Goal: Contribute content: Contribute content

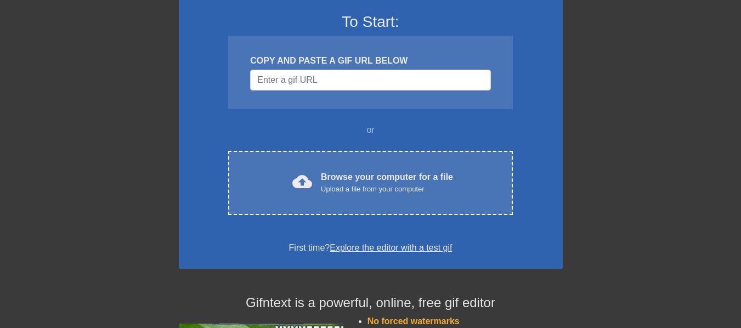
scroll to position [110, 0]
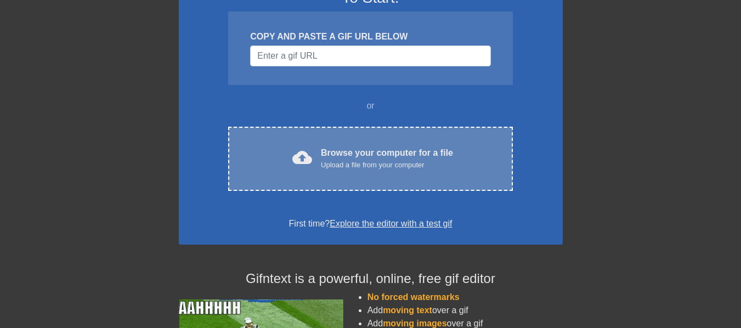
click at [385, 167] on div "Upload a file from your computer" at bounding box center [387, 165] width 132 height 11
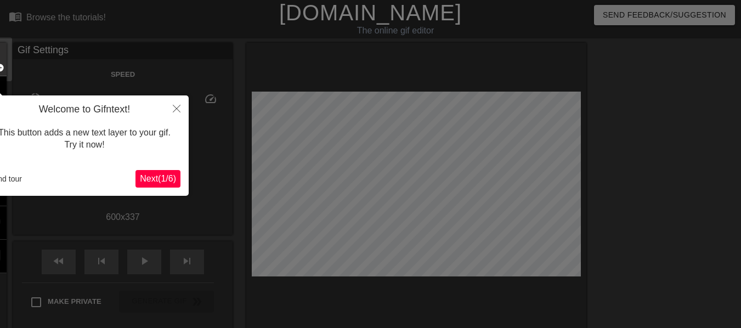
scroll to position [0, 0]
click at [172, 179] on span "Next ( 1 / 6 )" at bounding box center [158, 178] width 36 height 9
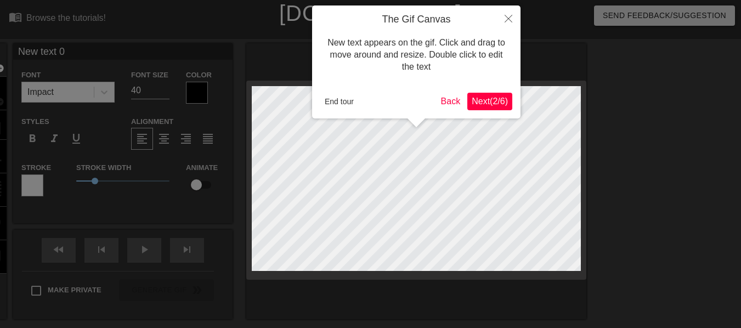
click at [489, 99] on span "Next ( 2 / 6 )" at bounding box center [490, 101] width 36 height 9
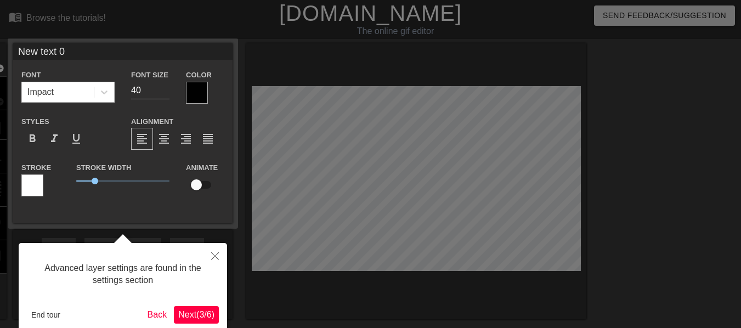
scroll to position [27, 0]
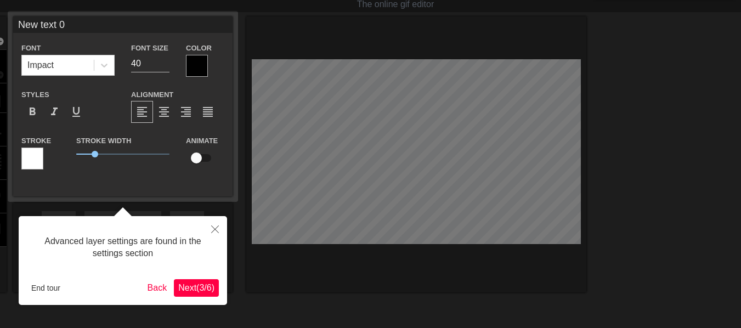
click at [199, 284] on span "Next ( 3 / 6 )" at bounding box center [196, 287] width 36 height 9
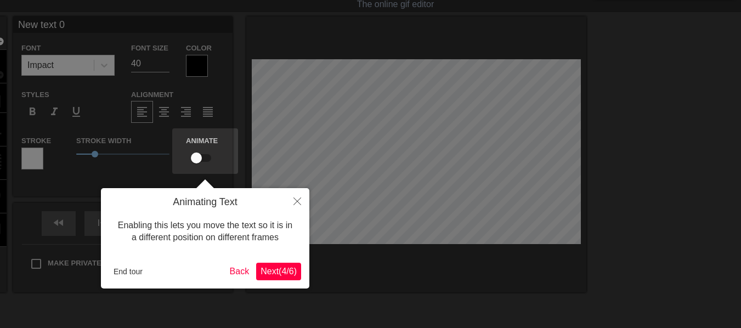
scroll to position [0, 0]
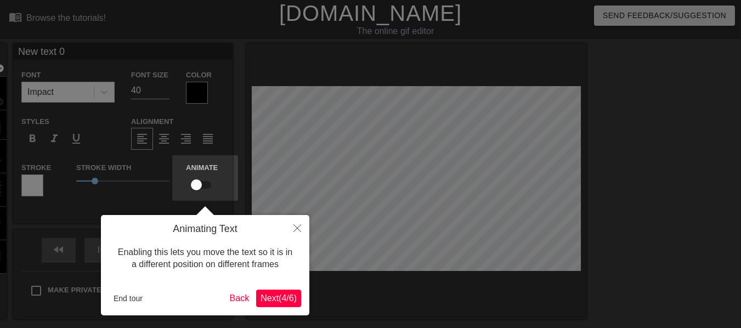
click at [286, 291] on button "Next ( 4 / 6 )" at bounding box center [278, 299] width 45 height 18
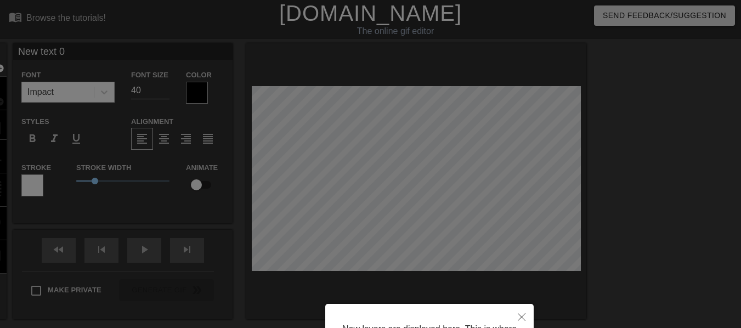
scroll to position [119, 0]
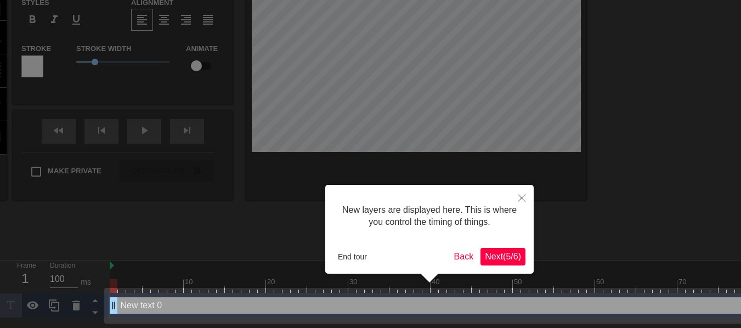
click at [510, 257] on span "Next ( 5 / 6 )" at bounding box center [503, 256] width 36 height 9
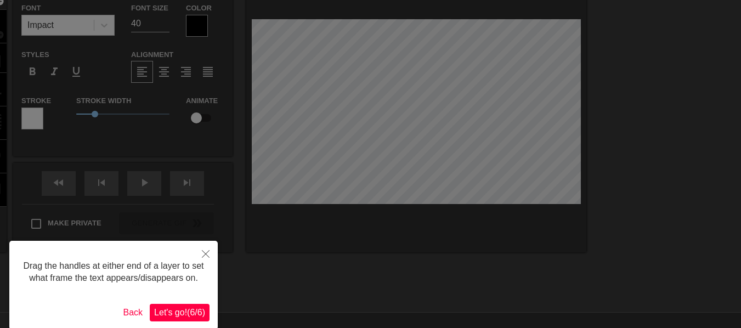
scroll to position [115, 0]
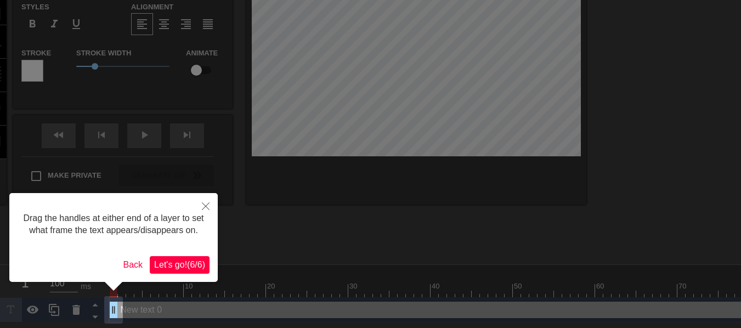
click at [191, 264] on span "Let's go! ( 6 / 6 )" at bounding box center [179, 264] width 51 height 9
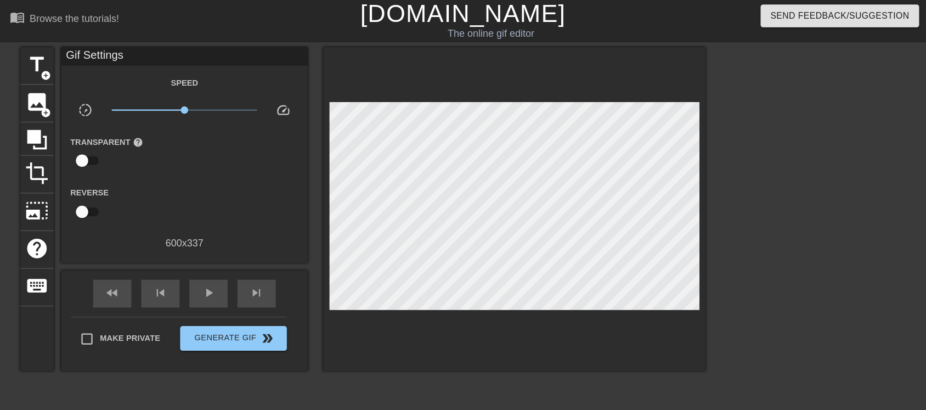
scroll to position [2, 0]
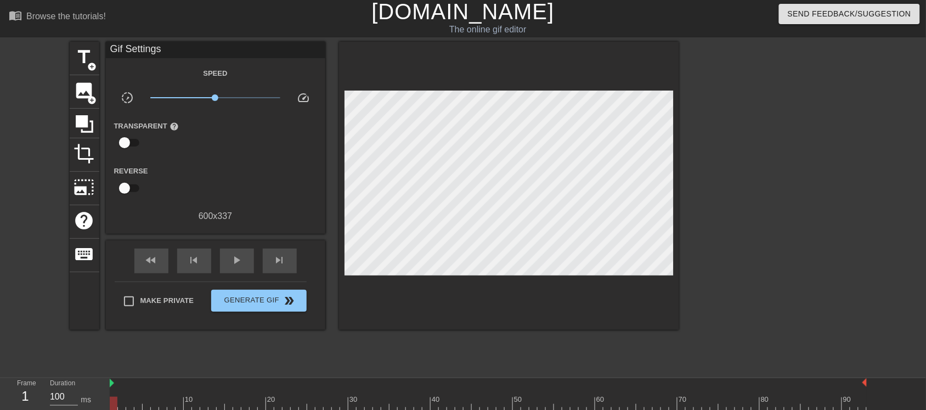
drag, startPoint x: 749, startPoint y: 1, endPoint x: 571, endPoint y: 322, distance: 366.5
click at [571, 322] on div at bounding box center [509, 186] width 340 height 288
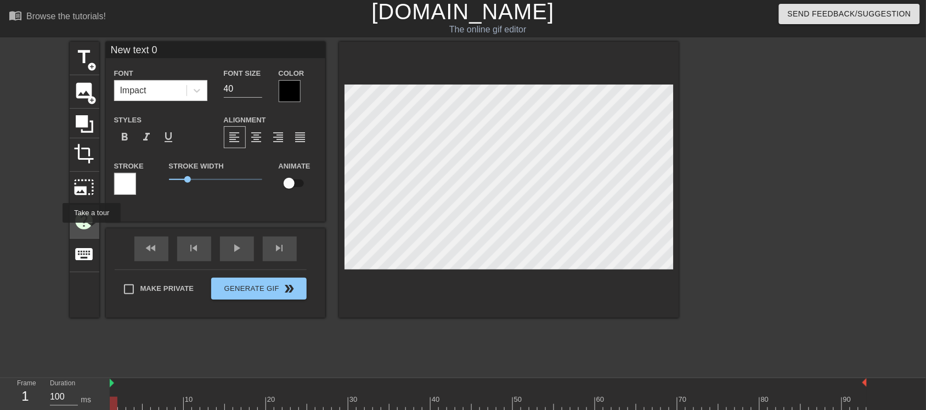
click at [91, 230] on div "help" at bounding box center [85, 221] width 30 height 33
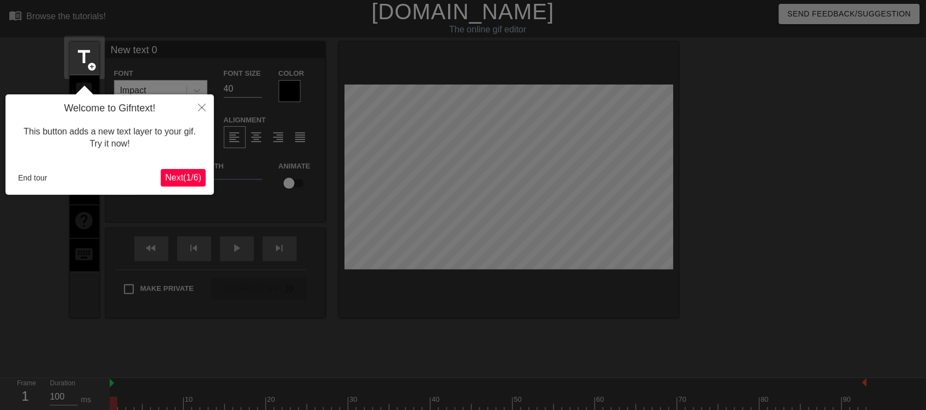
scroll to position [26, 0]
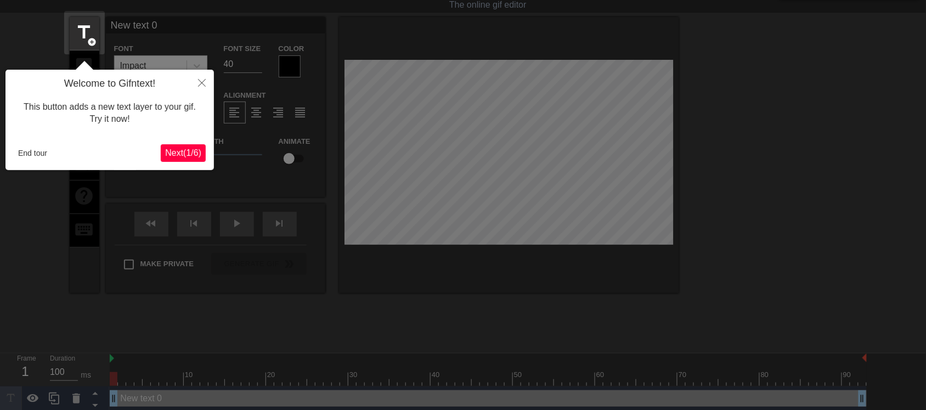
click at [182, 148] on span "Next ( 1 / 6 )" at bounding box center [183, 152] width 36 height 9
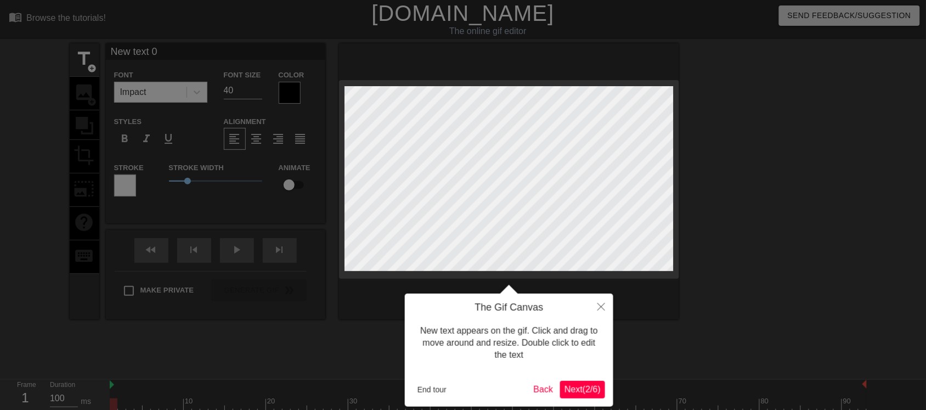
click at [588, 328] on span "Next ( 2 / 6 )" at bounding box center [583, 389] width 36 height 9
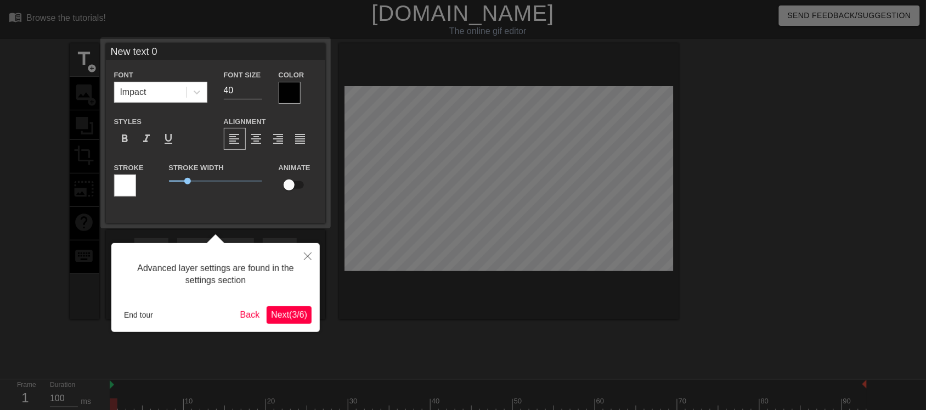
scroll to position [26, 0]
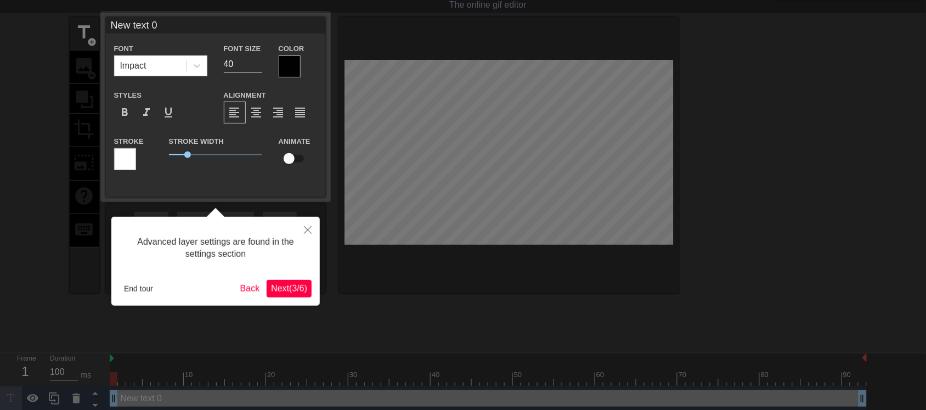
click at [290, 289] on span "Next ( 3 / 6 )" at bounding box center [289, 288] width 36 height 9
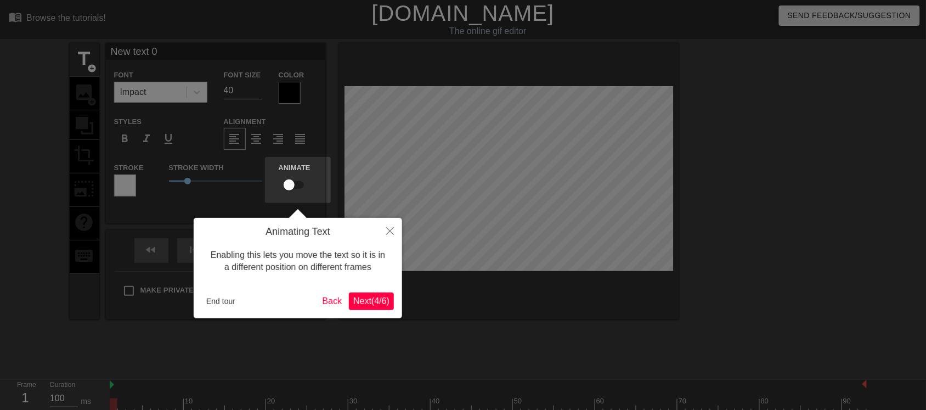
click at [371, 305] on span "Next ( 4 / 6 )" at bounding box center [371, 300] width 36 height 9
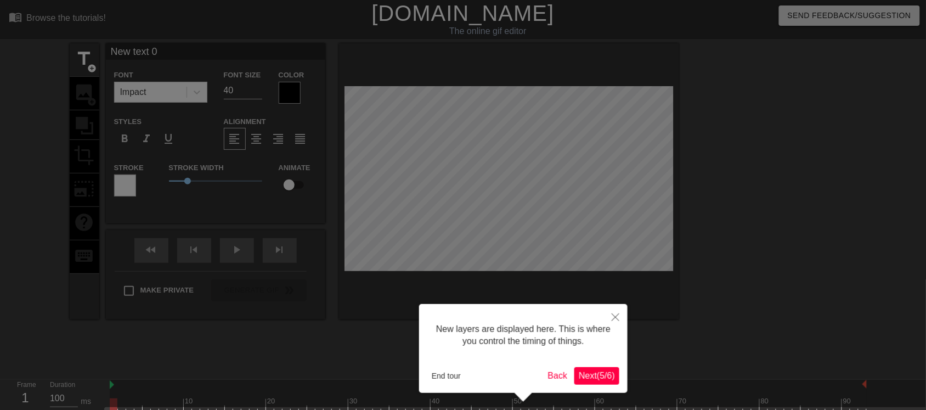
scroll to position [37, 0]
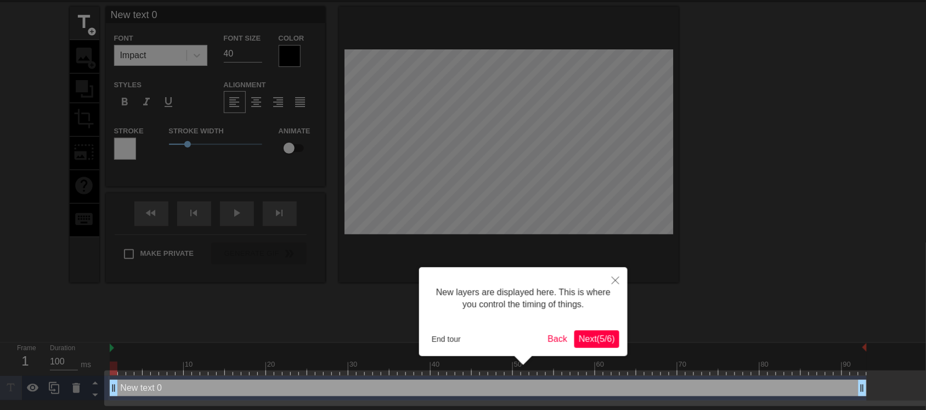
click at [594, 328] on span "Next ( 5 / 6 )" at bounding box center [597, 338] width 36 height 9
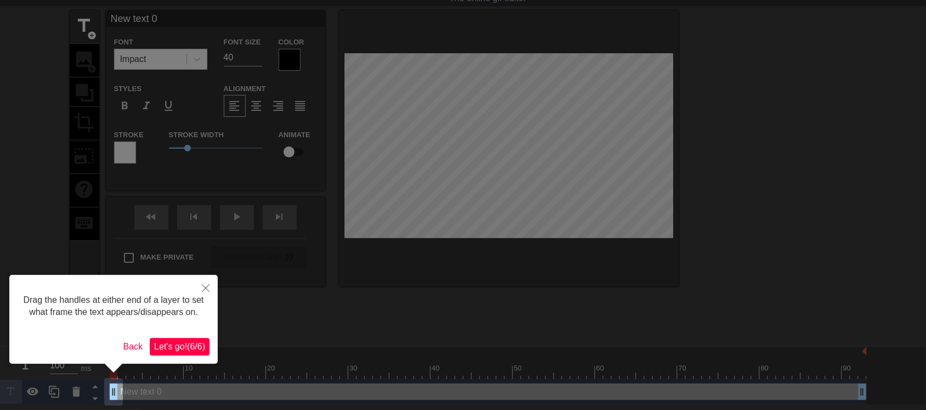
scroll to position [0, 0]
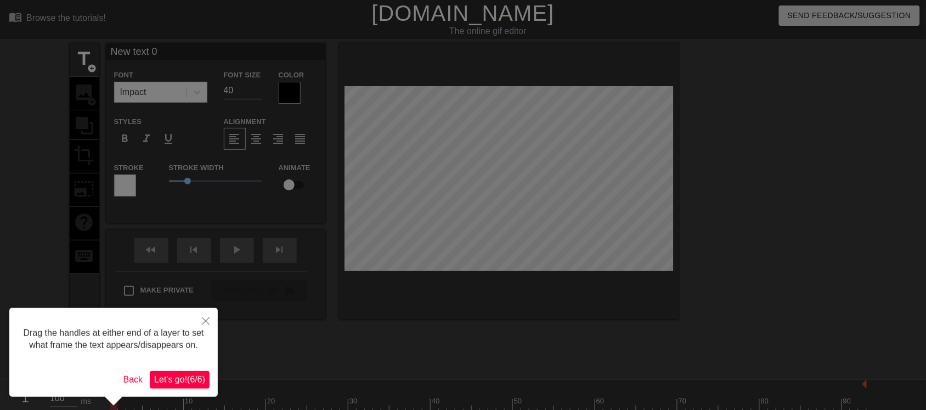
click at [193, 328] on button "Let's go! ( 6 / 6 )" at bounding box center [180, 380] width 60 height 18
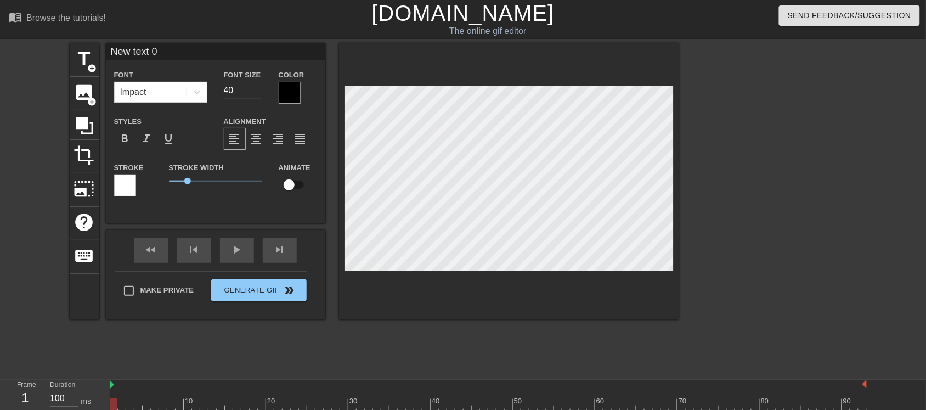
click at [741, 328] on html "menu_book Browse the tutorials! [DOMAIN_NAME] The online gif editor Send Feedba…" at bounding box center [463, 218] width 926 height 437
click at [94, 98] on span "add_circle" at bounding box center [92, 101] width 9 height 9
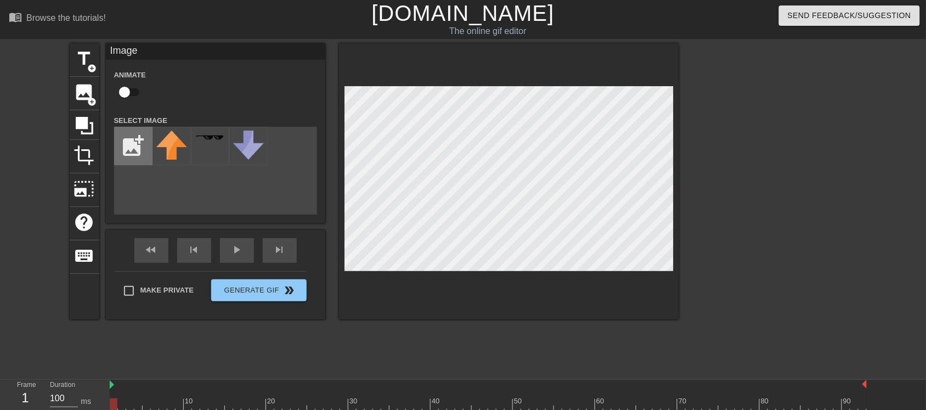
click at [135, 151] on input "file" at bounding box center [133, 145] width 37 height 37
type input "C:\fakepath\IMG_5128.png"
click at [407, 328] on div "title add_circle image add_circle crop photo_size_select_large help keyboard Im…" at bounding box center [375, 207] width 610 height 329
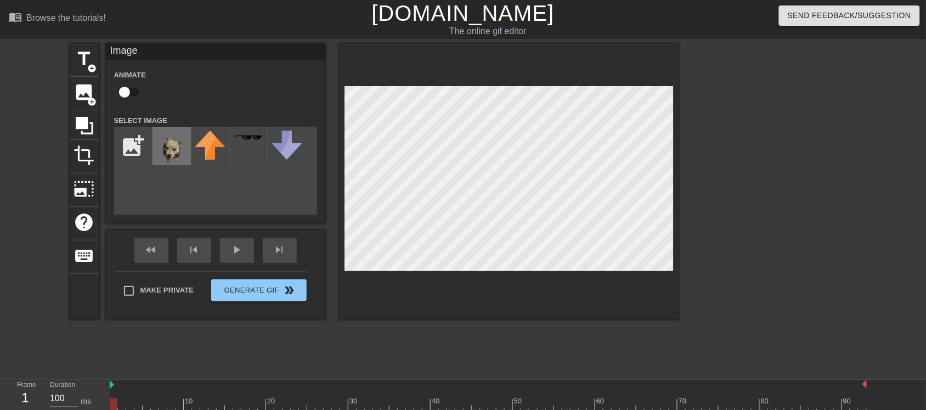
click at [162, 147] on img at bounding box center [171, 151] width 31 height 41
click at [183, 157] on img at bounding box center [171, 151] width 31 height 41
click at [210, 154] on img at bounding box center [210, 145] width 31 height 29
click at [193, 154] on div at bounding box center [210, 146] width 38 height 38
click at [169, 155] on img at bounding box center [171, 151] width 31 height 41
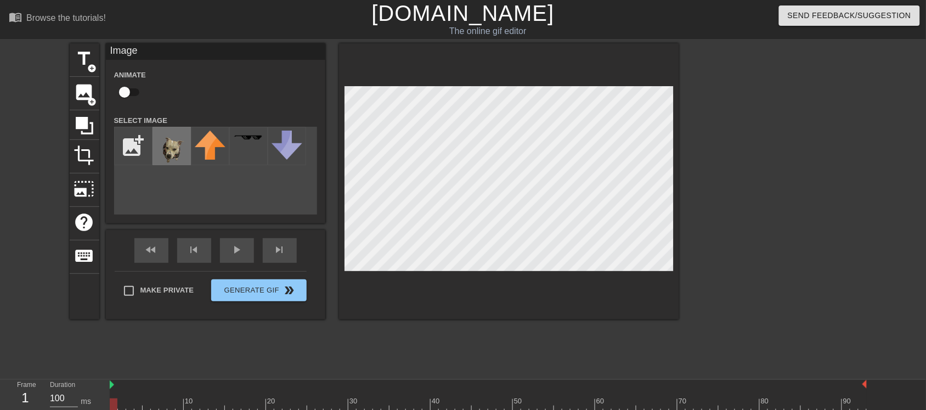
click at [169, 155] on img at bounding box center [171, 151] width 31 height 41
click at [226, 153] on div at bounding box center [210, 146] width 38 height 38
click at [163, 159] on img at bounding box center [171, 151] width 31 height 41
click at [122, 160] on input "file" at bounding box center [133, 145] width 37 height 37
click at [233, 140] on img at bounding box center [248, 137] width 31 height 6
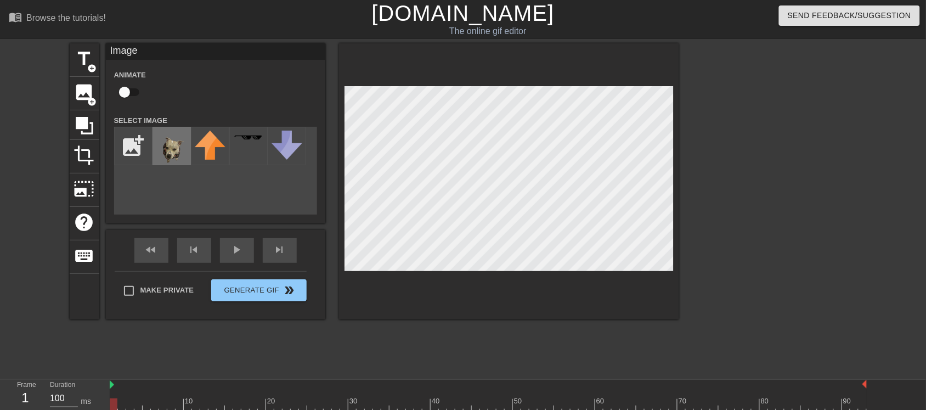
click at [183, 151] on img at bounding box center [171, 151] width 31 height 41
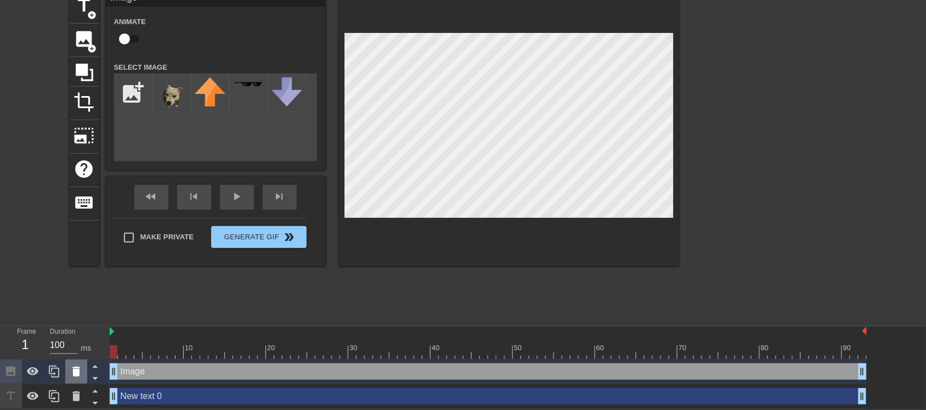
drag, startPoint x: 131, startPoint y: 368, endPoint x: 81, endPoint y: 370, distance: 49.4
click at [81, 328] on icon at bounding box center [76, 371] width 13 height 13
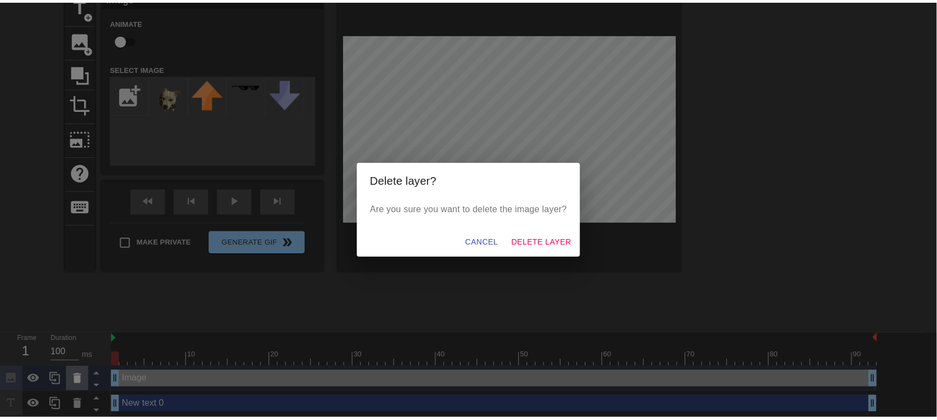
scroll to position [44, 0]
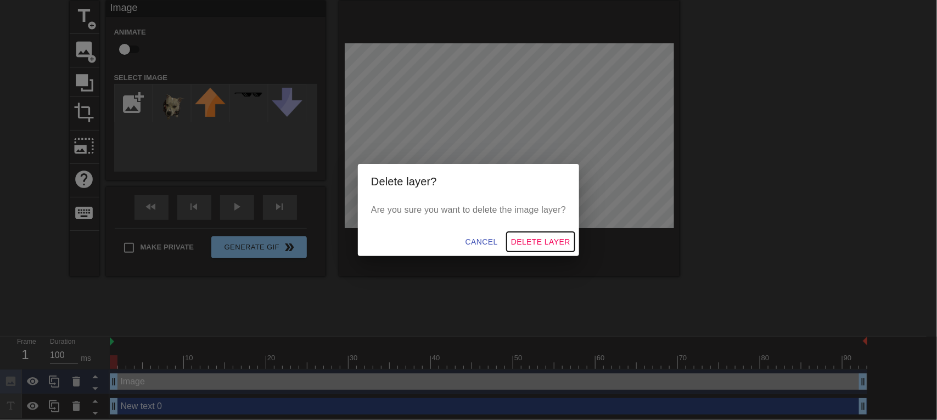
click at [516, 248] on span "Delete Layer" at bounding box center [540, 242] width 59 height 14
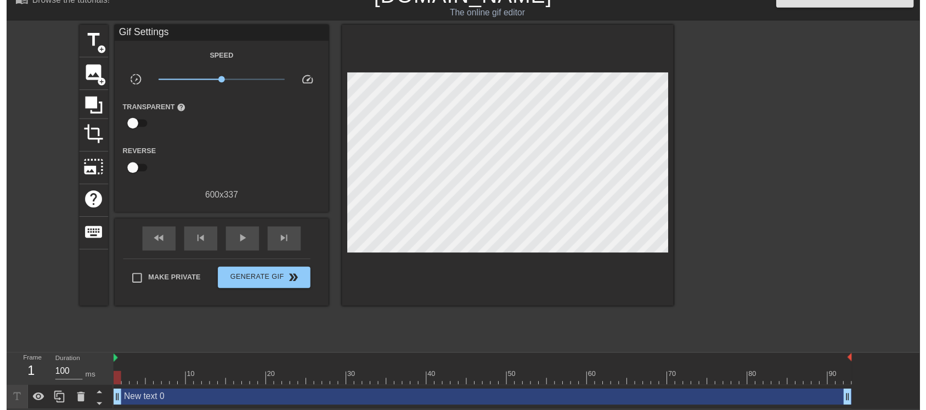
scroll to position [29, 0]
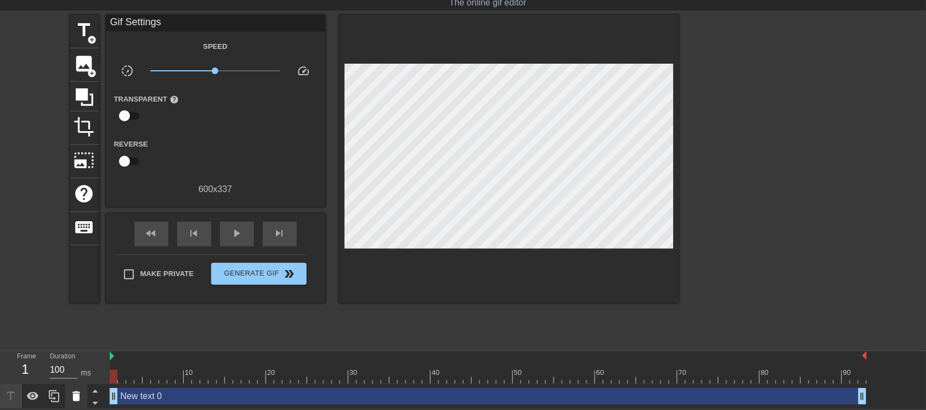
click at [80, 328] on icon at bounding box center [76, 396] width 8 height 10
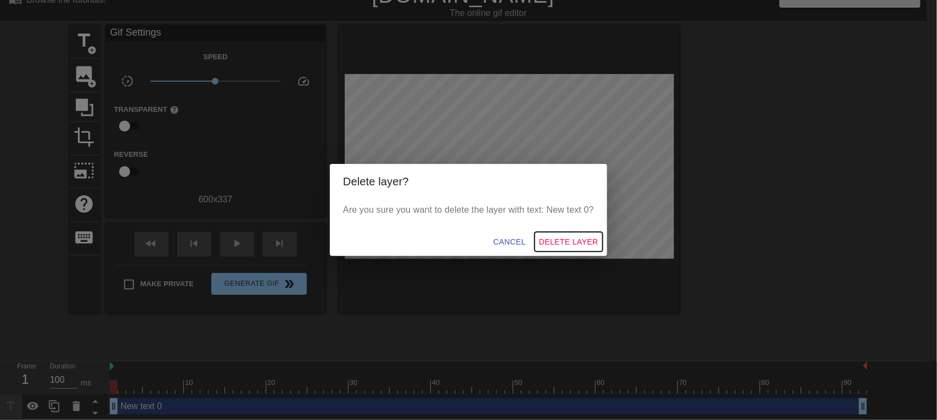
click at [565, 243] on span "Delete Layer" at bounding box center [568, 242] width 59 height 14
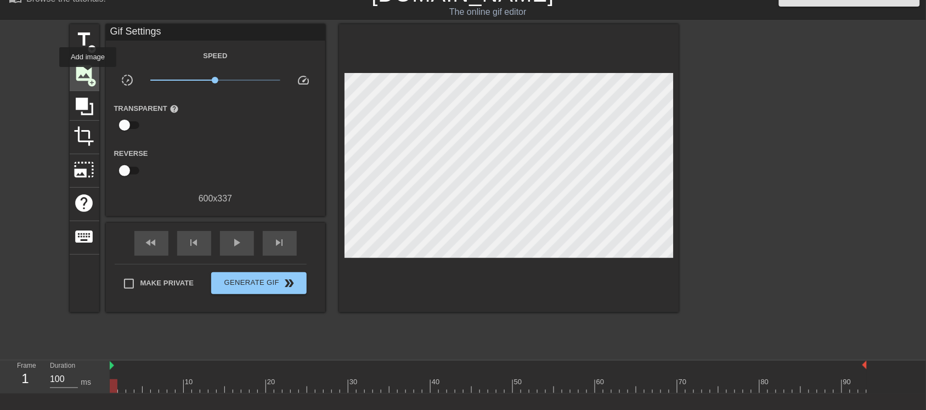
click at [88, 75] on span "image" at bounding box center [84, 73] width 21 height 21
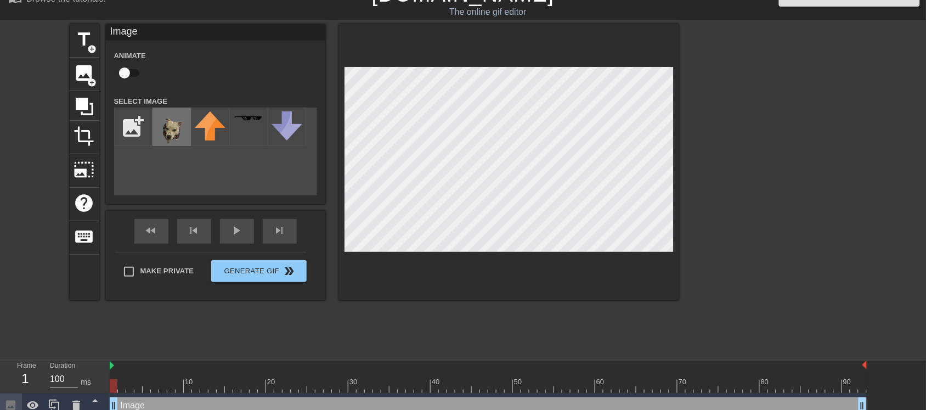
click at [166, 134] on img at bounding box center [171, 131] width 31 height 41
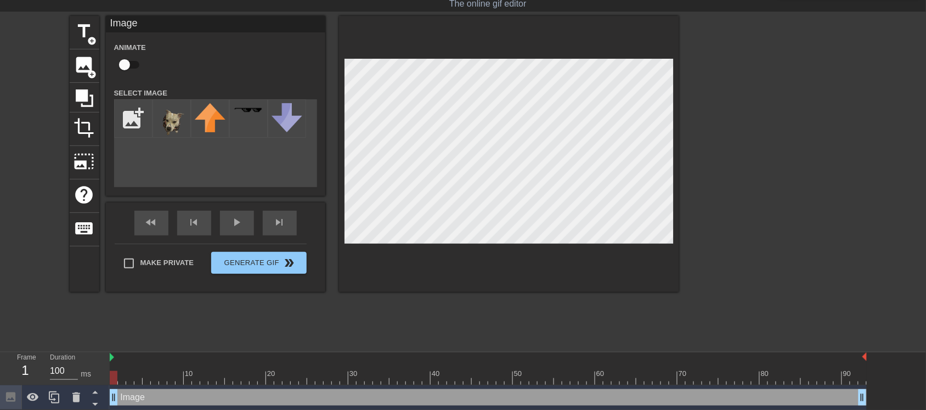
scroll to position [29, 0]
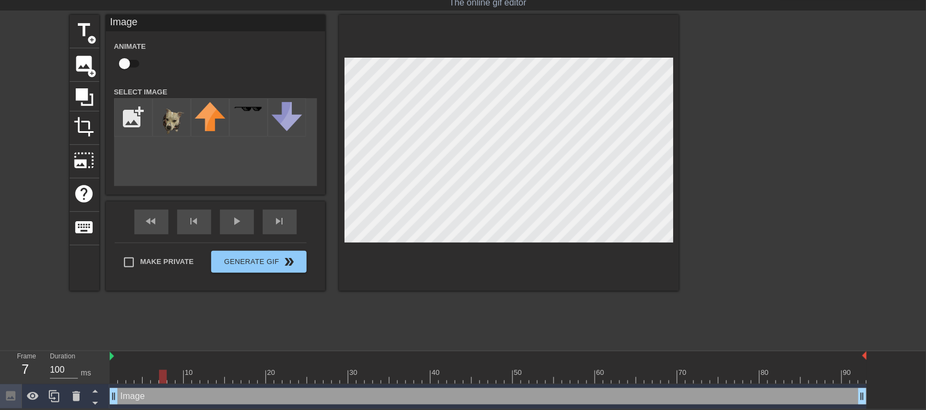
drag, startPoint x: 114, startPoint y: 373, endPoint x: 166, endPoint y: 371, distance: 52.2
click at [166, 328] on div at bounding box center [163, 377] width 8 height 14
drag, startPoint x: 116, startPoint y: 399, endPoint x: 166, endPoint y: 396, distance: 49.5
drag, startPoint x: 163, startPoint y: 372, endPoint x: 178, endPoint y: 372, distance: 15.4
click at [178, 328] on div at bounding box center [180, 377] width 8 height 14
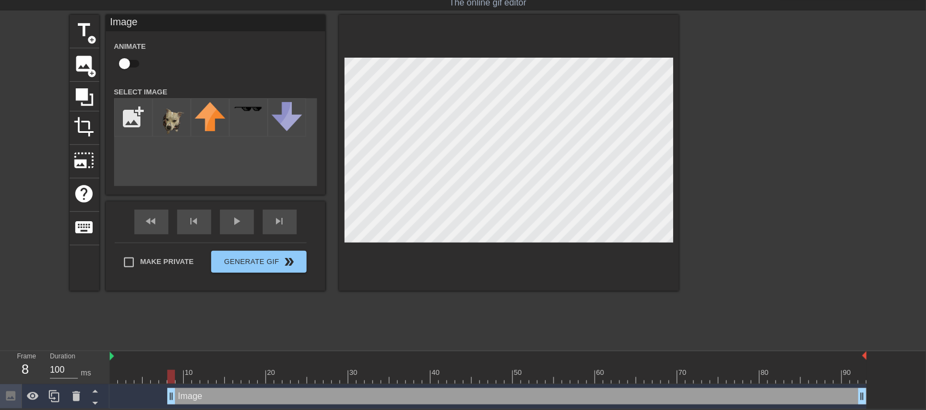
drag, startPoint x: 165, startPoint y: 397, endPoint x: 177, endPoint y: 397, distance: 12.1
drag, startPoint x: 171, startPoint y: 398, endPoint x: 181, endPoint y: 398, distance: 10.4
click at [620, 52] on div at bounding box center [509, 153] width 340 height 276
drag, startPoint x: 178, startPoint y: 393, endPoint x: 192, endPoint y: 394, distance: 13.8
drag, startPoint x: 195, startPoint y: 398, endPoint x: 172, endPoint y: 399, distance: 23.6
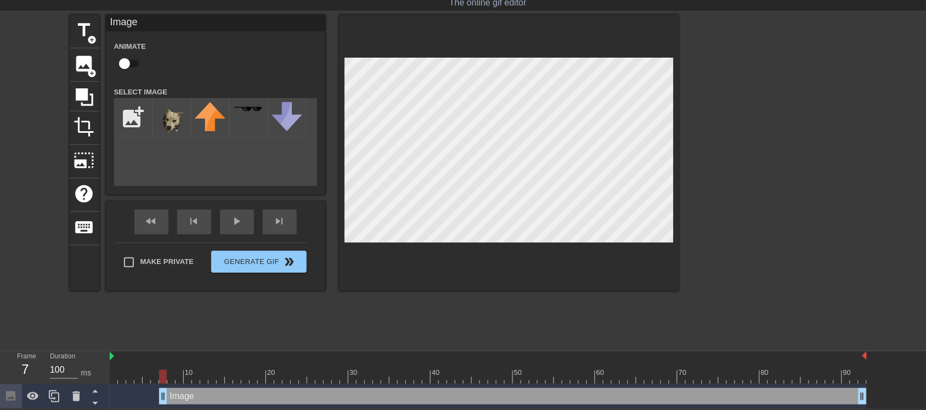
drag, startPoint x: 172, startPoint y: 395, endPoint x: 165, endPoint y: 396, distance: 6.7
click at [240, 229] on div "play_arrow" at bounding box center [237, 222] width 34 height 25
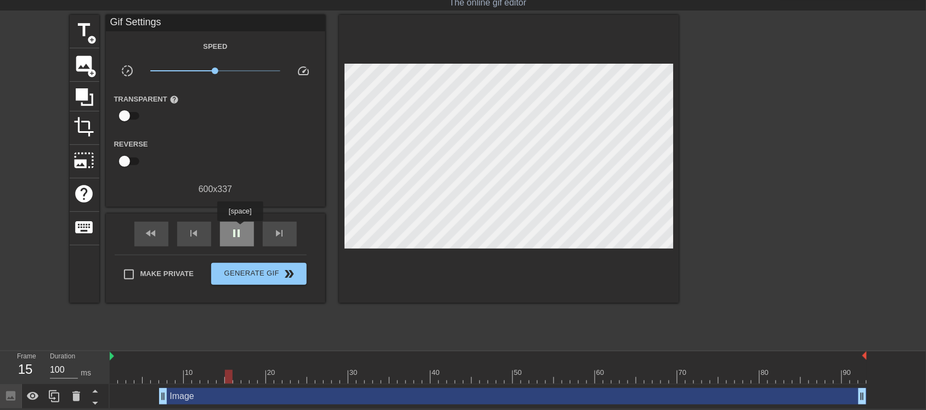
click at [240, 229] on span "pause" at bounding box center [236, 233] width 13 height 13
drag, startPoint x: 236, startPoint y: 377, endPoint x: 165, endPoint y: 383, distance: 71.6
click at [165, 328] on div "10 20 30 40 50 60 70 80 90 Image drag_handle drag_handle" at bounding box center [518, 380] width 816 height 58
click at [91, 188] on span "help" at bounding box center [84, 193] width 21 height 21
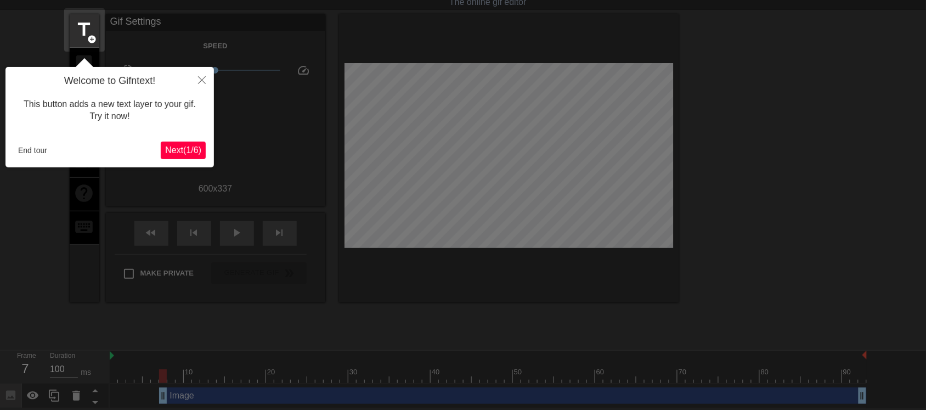
scroll to position [26, 0]
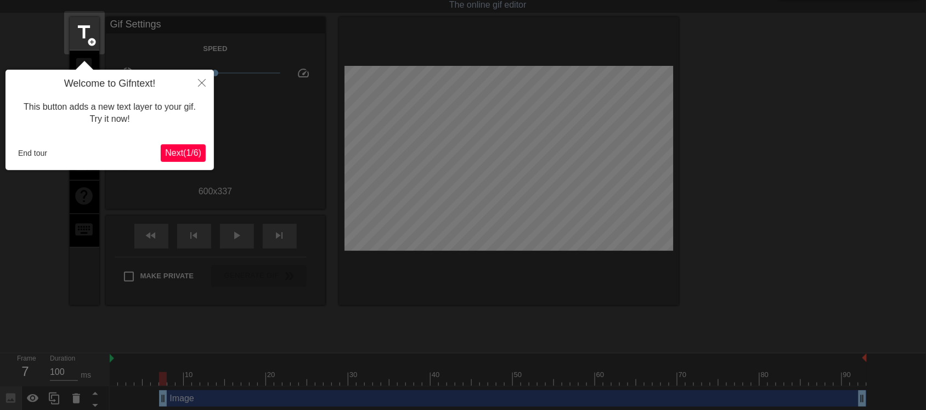
click at [183, 152] on span "Next ( 1 / 6 )" at bounding box center [183, 152] width 36 height 9
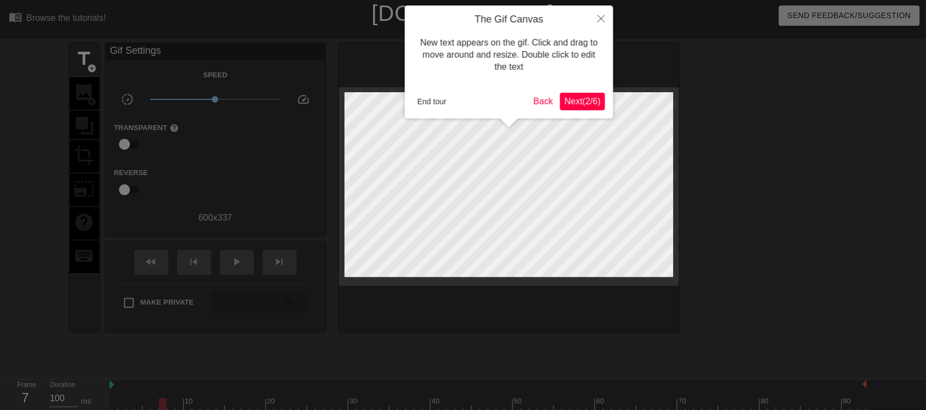
click at [588, 99] on span "Next ( 2 / 6 )" at bounding box center [583, 101] width 36 height 9
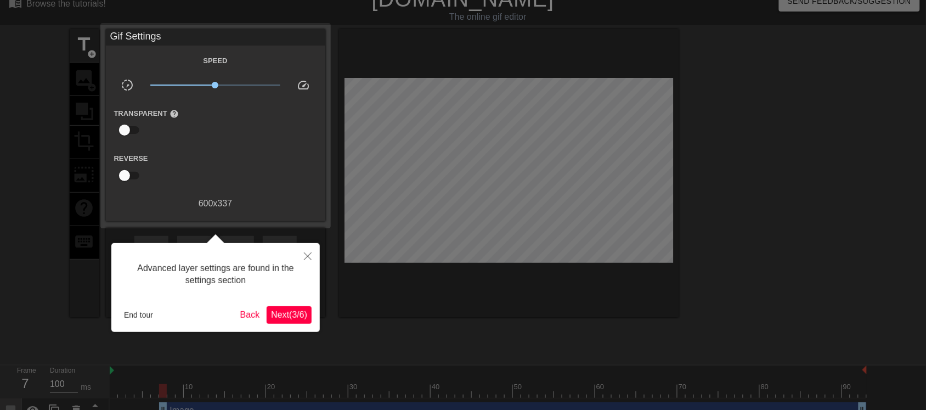
scroll to position [26, 0]
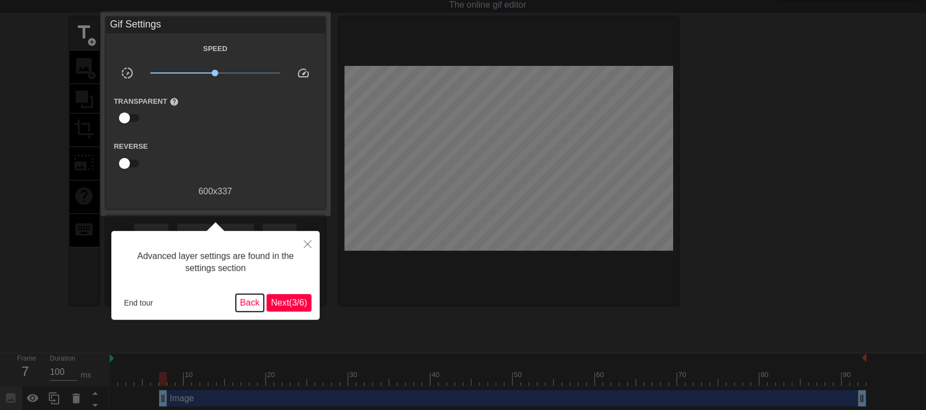
click at [242, 308] on button "Back" at bounding box center [250, 303] width 29 height 18
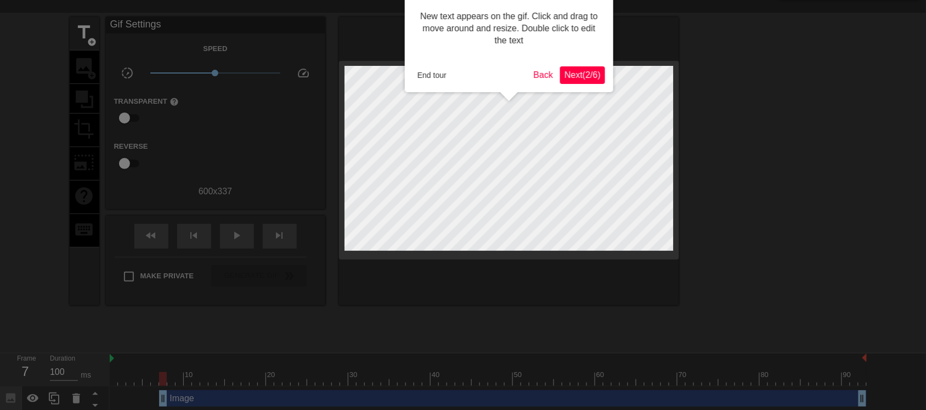
scroll to position [0, 0]
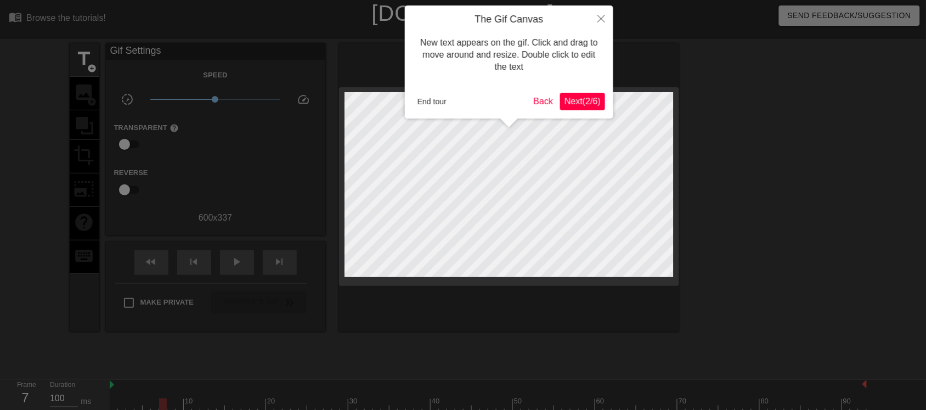
click at [582, 97] on span "Next ( 2 / 6 )" at bounding box center [583, 101] width 36 height 9
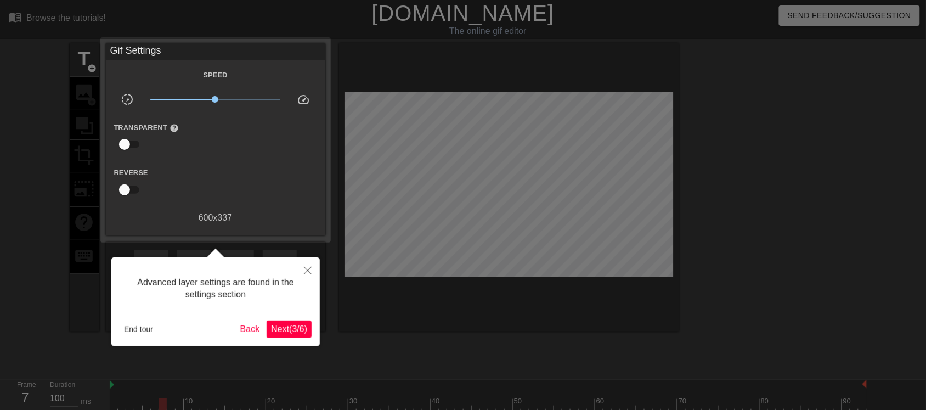
scroll to position [26, 0]
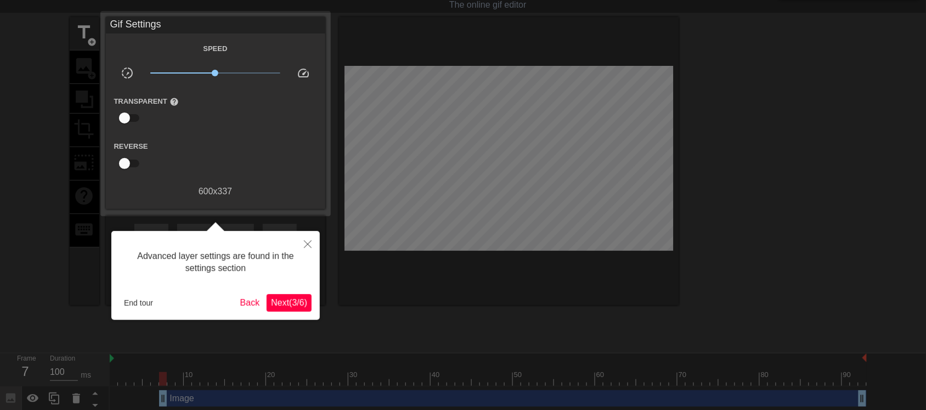
click at [294, 298] on span "Next ( 3 / 6 )" at bounding box center [289, 302] width 36 height 9
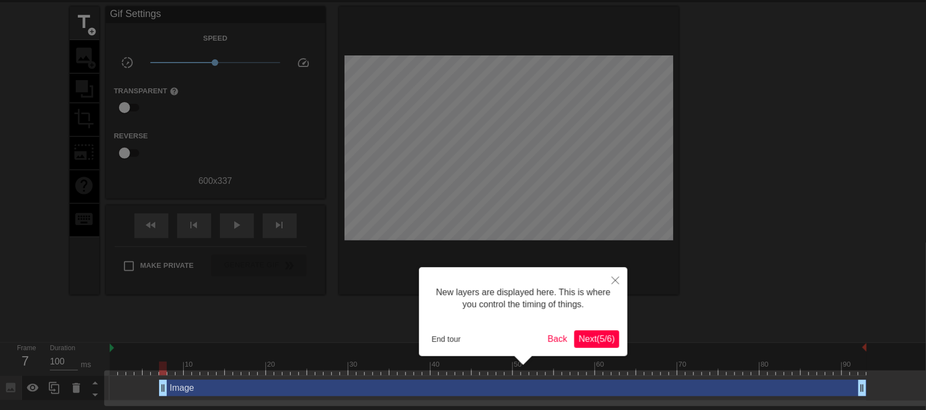
click at [591, 328] on span "Next ( 5 / 6 )" at bounding box center [597, 338] width 36 height 9
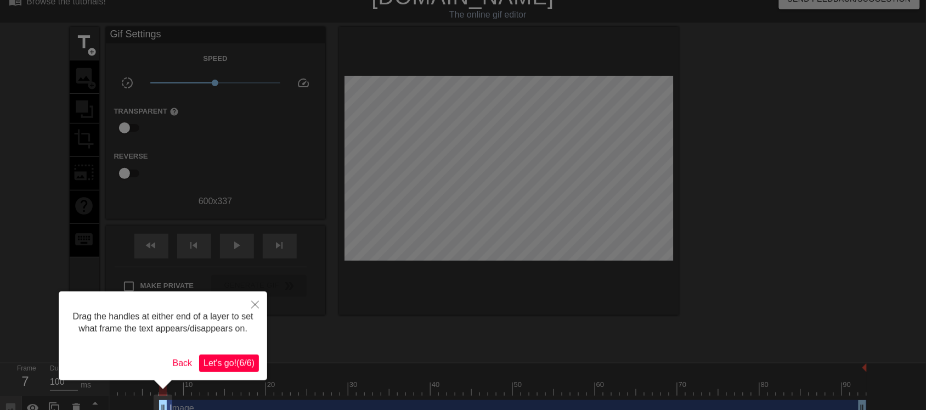
scroll to position [33, 0]
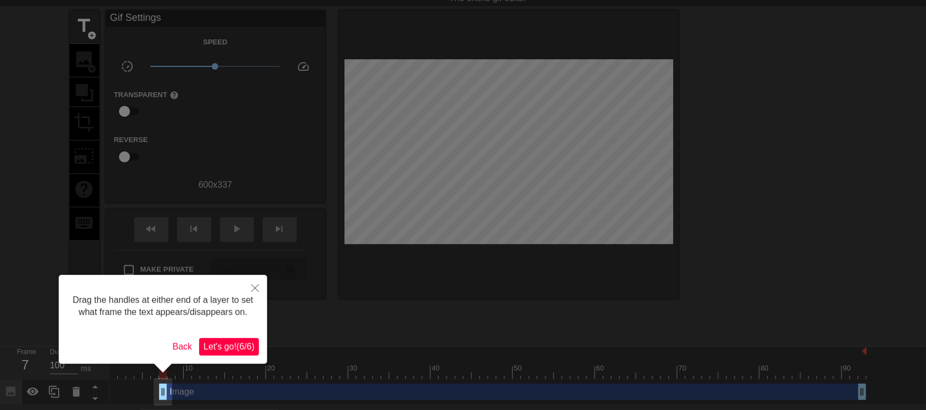
click at [248, 328] on span "Let's go! ( 6 / 6 )" at bounding box center [229, 346] width 51 height 9
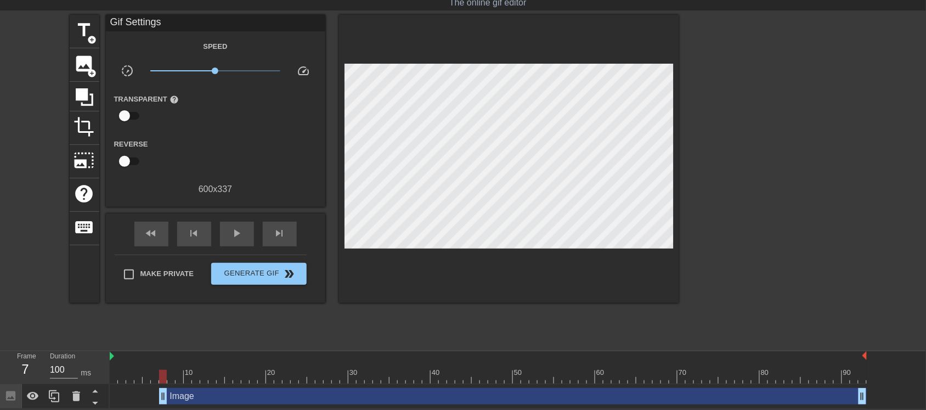
scroll to position [29, 0]
drag, startPoint x: 185, startPoint y: 352, endPoint x: 166, endPoint y: 347, distance: 20.2
click at [166, 328] on div "menu_book Browse the tutorials! [DOMAIN_NAME] The online gif editor Send Feedba…" at bounding box center [463, 189] width 926 height 437
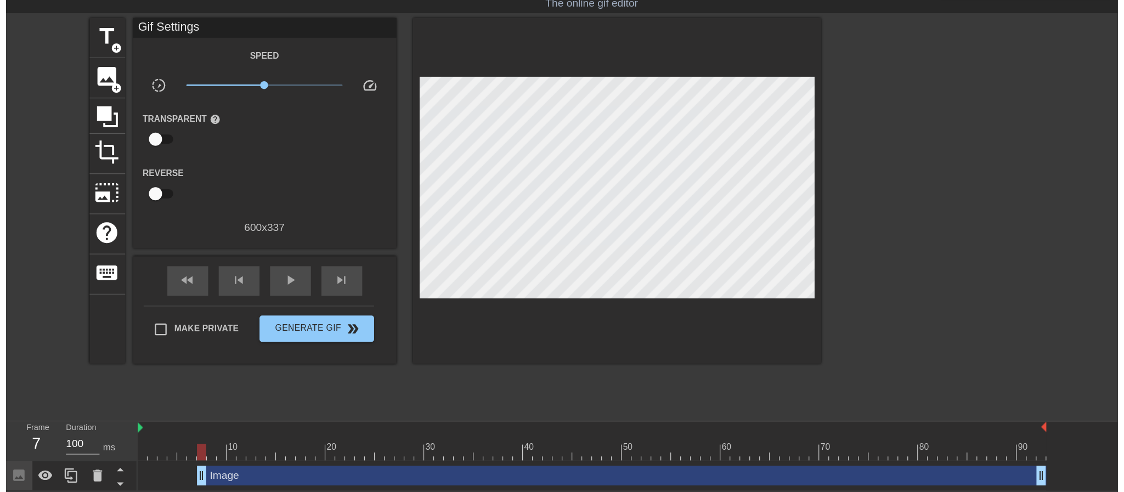
scroll to position [0, 0]
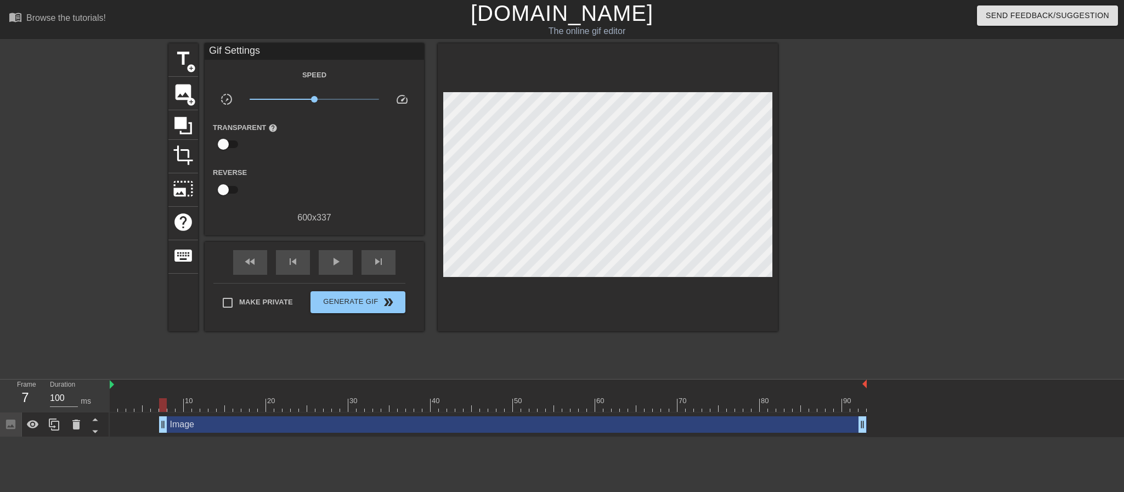
drag, startPoint x: 928, startPoint y: 1, endPoint x: 105, endPoint y: 307, distance: 877.7
click at [105, 307] on div "title add_circle image add_circle crop photo_size_select_large help keyboard Gi…" at bounding box center [562, 207] width 1124 height 329
click at [268, 305] on span "Make Private" at bounding box center [266, 302] width 54 height 11
click at [239, 305] on input "Make Private" at bounding box center [227, 302] width 23 height 23
checkbox input "true"
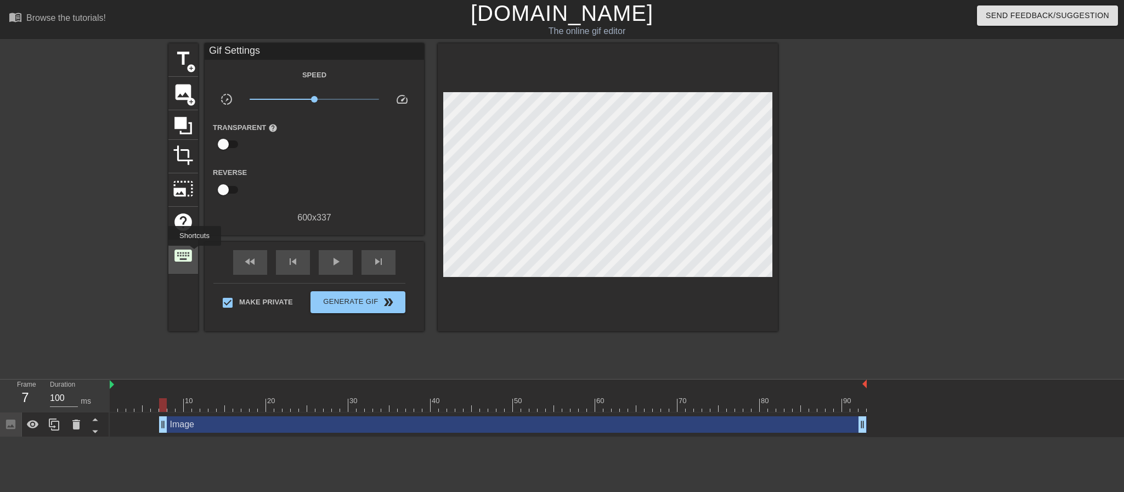
click at [194, 254] on div "keyboard" at bounding box center [183, 256] width 30 height 33
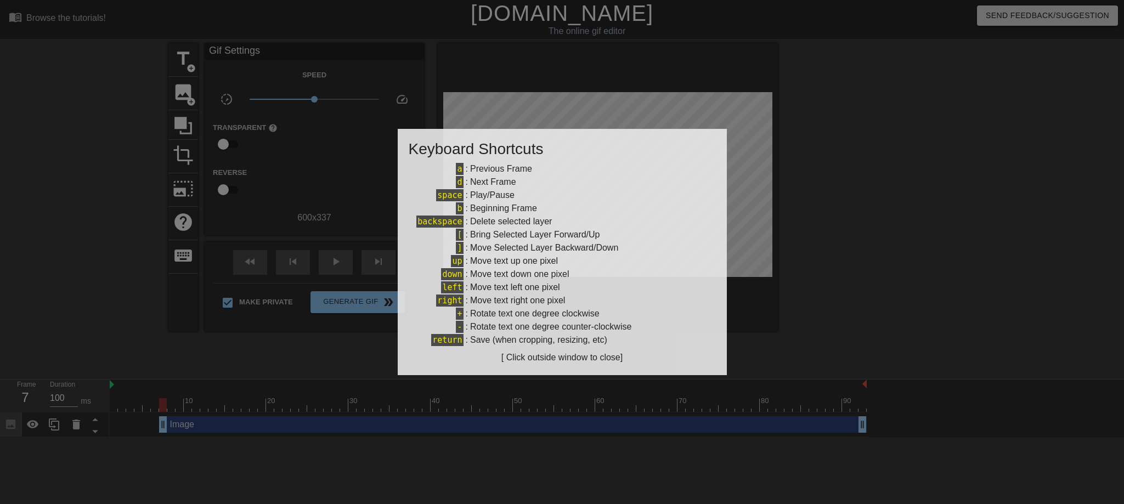
click at [606, 91] on div at bounding box center [562, 252] width 1124 height 504
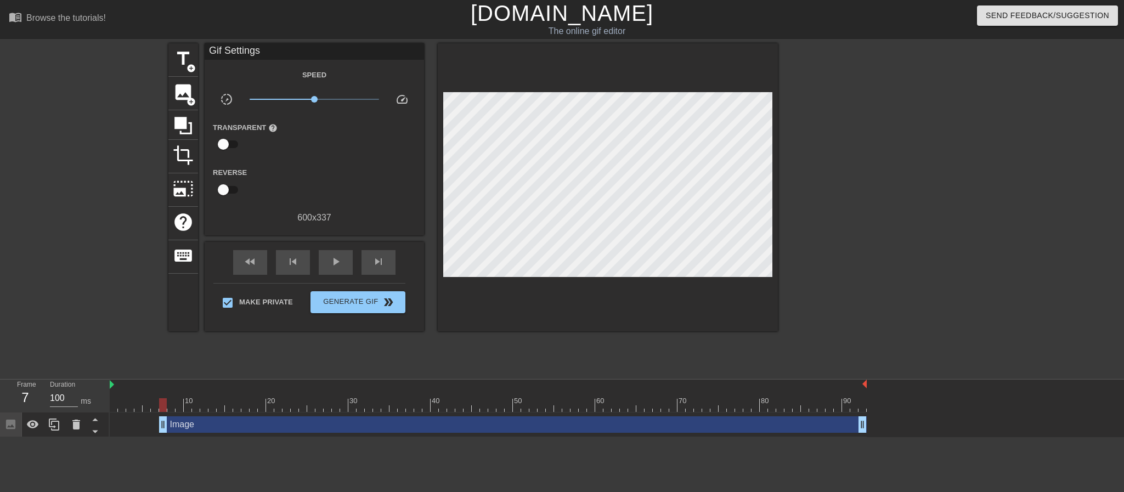
drag, startPoint x: 112, startPoint y: 404, endPoint x: 165, endPoint y: 402, distance: 52.7
click at [165, 328] on div at bounding box center [163, 405] width 8 height 14
click at [160, 328] on div at bounding box center [163, 405] width 8 height 14
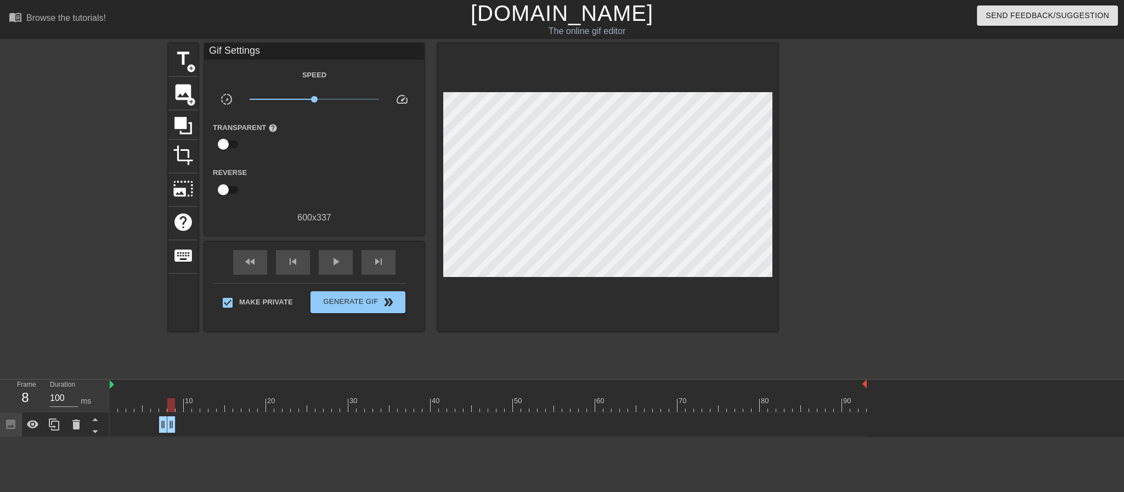
drag, startPoint x: 866, startPoint y: 425, endPoint x: 171, endPoint y: 438, distance: 694.8
click at [171, 328] on html "menu_book Browse the tutorials! [DOMAIN_NAME] The online gif editor Send Feedba…" at bounding box center [562, 218] width 1124 height 437
drag, startPoint x: 171, startPoint y: 419, endPoint x: 179, endPoint y: 420, distance: 8.3
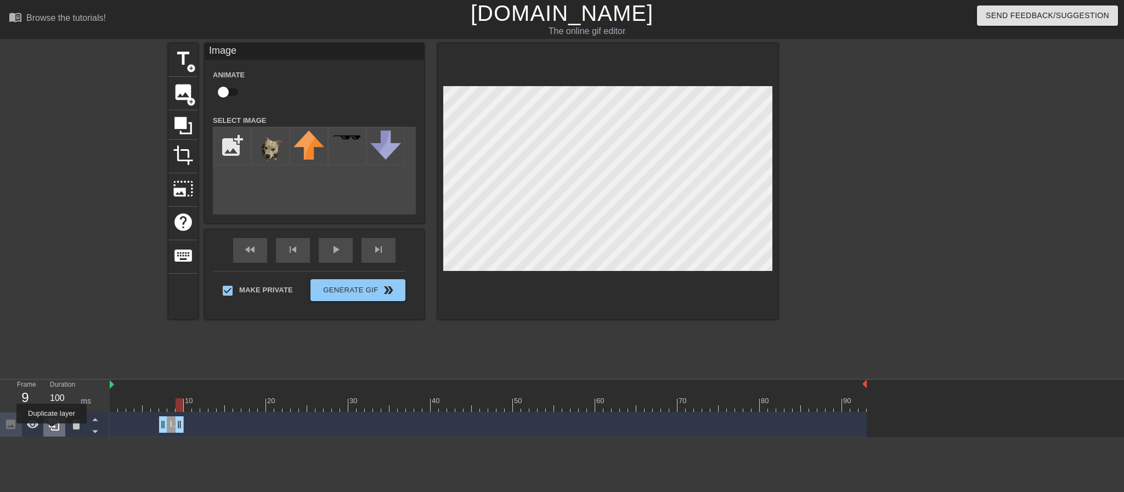
click at [51, 328] on icon at bounding box center [54, 424] width 13 height 13
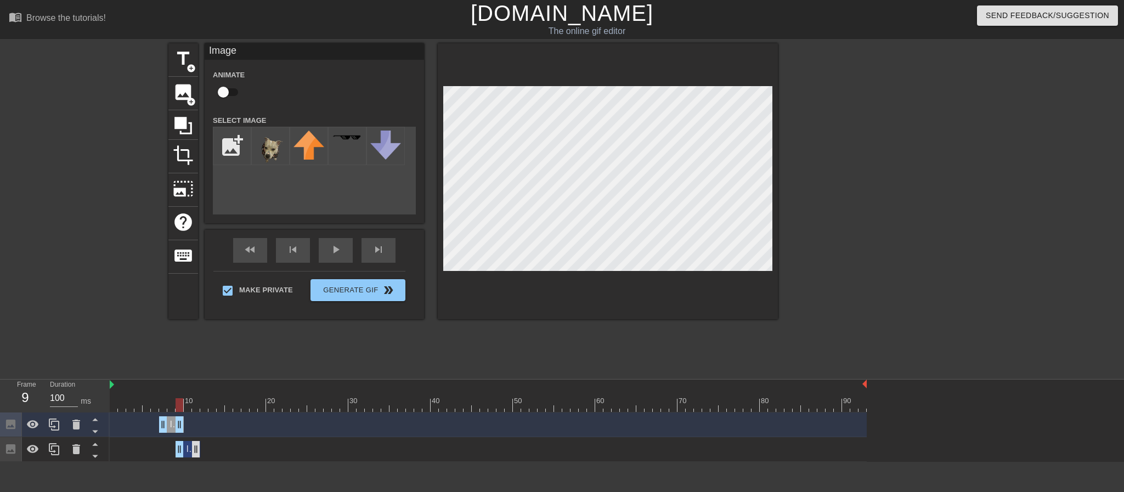
drag, startPoint x: 171, startPoint y: 449, endPoint x: 190, endPoint y: 448, distance: 18.7
click at [190, 328] on div "Image drag_handle drag_handle" at bounding box center [188, 449] width 25 height 16
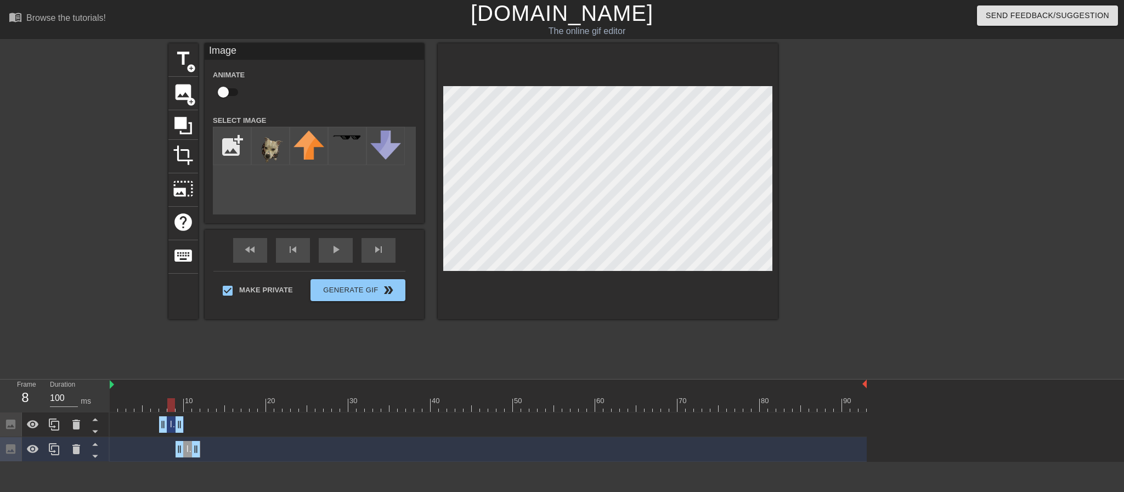
drag, startPoint x: 180, startPoint y: 407, endPoint x: 173, endPoint y: 417, distance: 12.3
click at [173, 328] on div "10 20 30 40 50 60 70 80 90 Image drag_handle drag_handle Image drag_handle drag…" at bounding box center [617, 421] width 1015 height 82
